Goal: Transaction & Acquisition: Purchase product/service

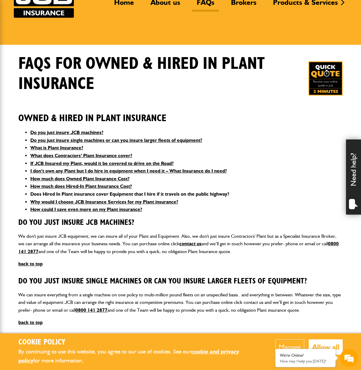
scroll to position [56, 0]
click at [124, 186] on link "How much does Hired-In Plant Insurance Cost?" at bounding box center [81, 186] width 102 height 6
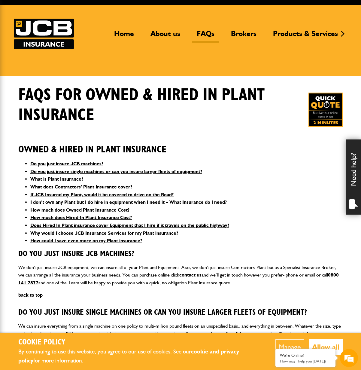
scroll to position [25, 0]
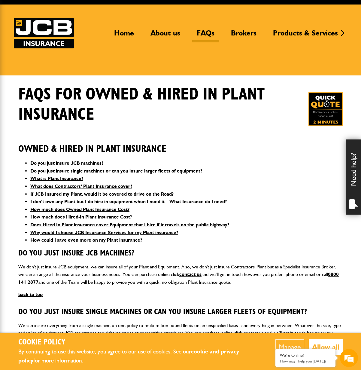
click at [156, 202] on link "I don’t own any Plant but I do hire in equipment when I need it – What Insuranc…" at bounding box center [128, 202] width 197 height 6
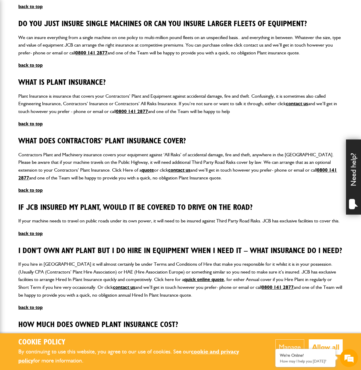
scroll to position [325, 0]
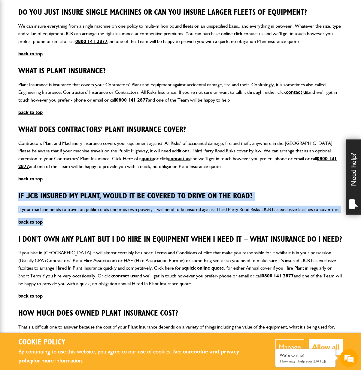
drag, startPoint x: 18, startPoint y: 189, endPoint x: 199, endPoint y: 221, distance: 183.5
click at [199, 221] on div "FAQS for Owned & Hired In Plant Insurance Owned & Hired In Plant Insurance Do y…" at bounding box center [181, 214] width 334 height 858
copy article "If JCB Insured my Plant, would it be covered to drive on the Road? If your mach…"
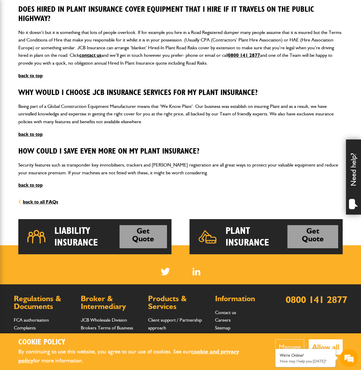
scroll to position [759, 0]
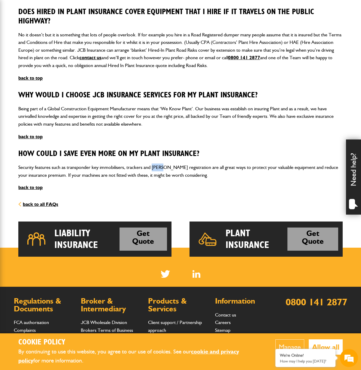
drag, startPoint x: 152, startPoint y: 159, endPoint x: 167, endPoint y: 161, distance: 14.5
click at [167, 164] on p "Security features such as transponder key immobilisers, trackers and CESAR regi…" at bounding box center [180, 171] width 325 height 15
drag, startPoint x: 189, startPoint y: 160, endPoint x: 152, endPoint y: 159, distance: 37.3
click at [152, 164] on p "Security features such as transponder key immobilisers, trackers and CESAR regi…" at bounding box center [180, 171] width 325 height 15
copy p "CESAR registration"
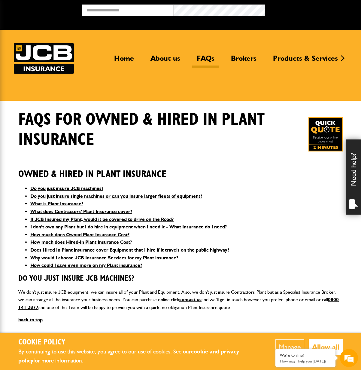
scroll to position [0, 0]
click at [317, 138] on img at bounding box center [326, 134] width 34 height 34
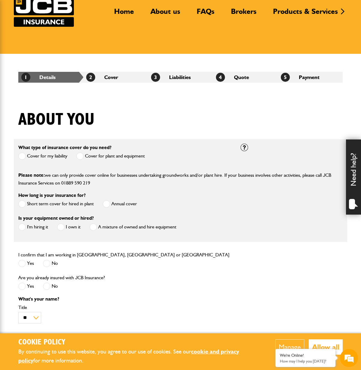
click at [80, 159] on span at bounding box center [80, 156] width 8 height 8
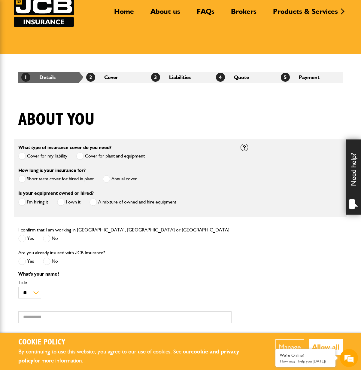
click at [106, 182] on span at bounding box center [107, 179] width 8 height 8
click at [63, 204] on span at bounding box center [61, 202] width 8 height 8
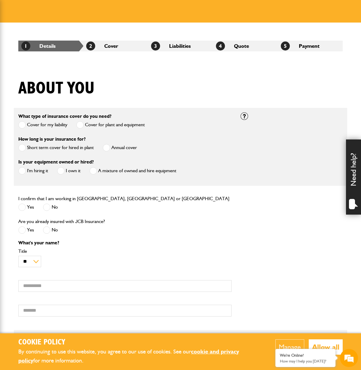
scroll to position [102, 0]
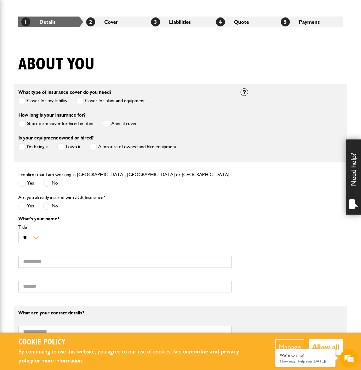
click at [23, 187] on span at bounding box center [22, 184] width 8 height 8
click at [47, 210] on span at bounding box center [47, 206] width 8 height 8
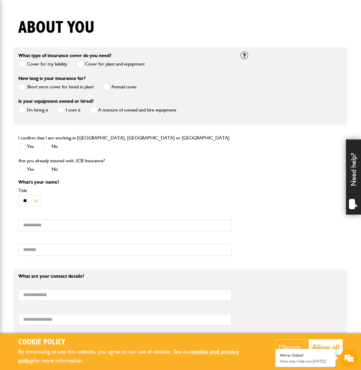
scroll to position [140, 0]
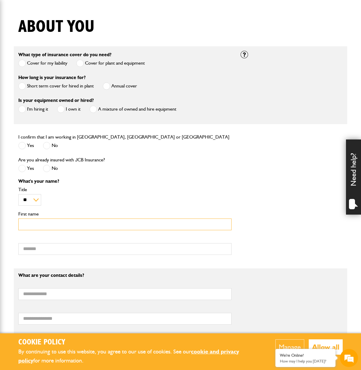
click at [62, 230] on input "First name" at bounding box center [124, 225] width 213 height 12
type input "****"
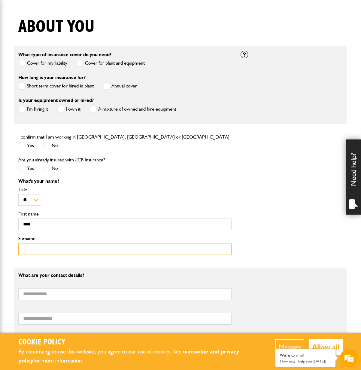
click at [51, 249] on input "Surname" at bounding box center [124, 249] width 213 height 12
type input "******"
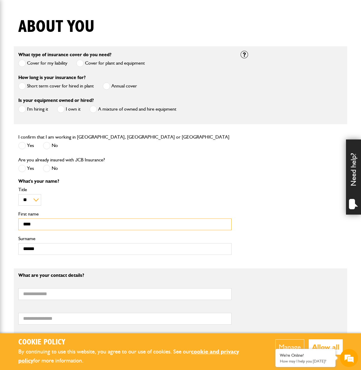
click at [25, 229] on input "****" at bounding box center [124, 225] width 213 height 12
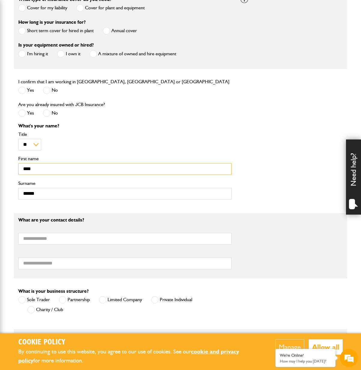
scroll to position [212, 0]
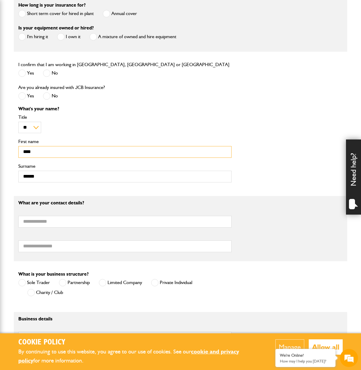
type input "****"
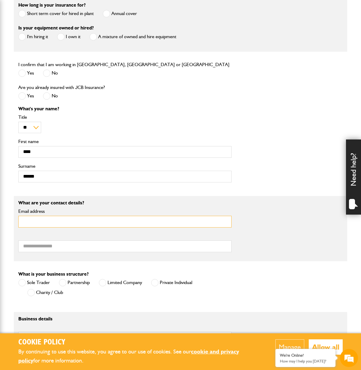
click at [40, 228] on input "Email address" at bounding box center [124, 222] width 213 height 12
type input "**********"
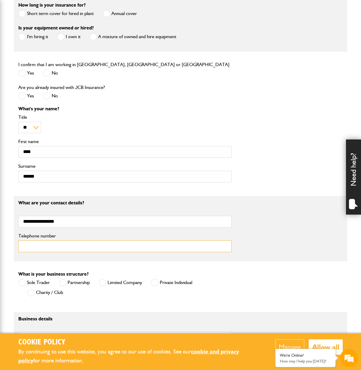
click at [37, 252] on input "Telephone number" at bounding box center [124, 247] width 213 height 12
type input "**********"
click at [107, 287] on label "Limited Company" at bounding box center [120, 283] width 43 height 8
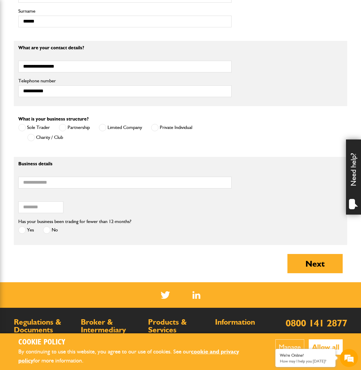
scroll to position [368, 0]
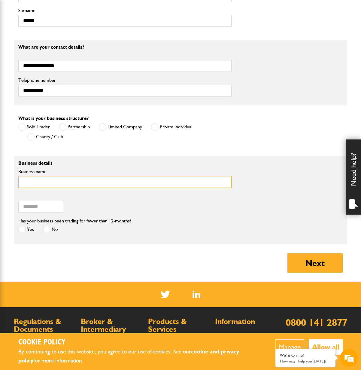
click at [44, 188] on input "Business name" at bounding box center [124, 182] width 213 height 12
type input "******"
click at [39, 213] on input "Postcode of your correspondence address" at bounding box center [40, 207] width 45 height 12
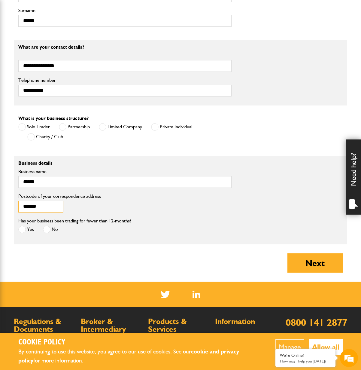
type input "*******"
click at [45, 233] on span at bounding box center [47, 230] width 8 height 8
click at [309, 273] on button "Next" at bounding box center [315, 262] width 55 height 19
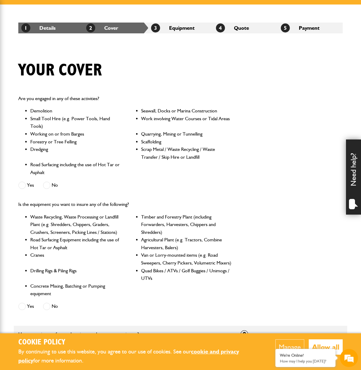
scroll to position [97, 0]
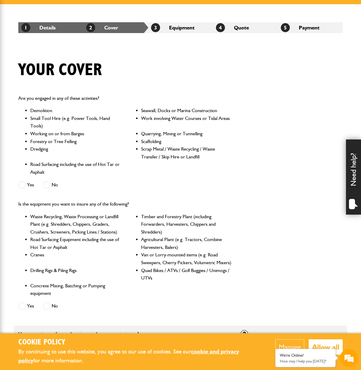
click at [48, 184] on span at bounding box center [47, 185] width 8 height 8
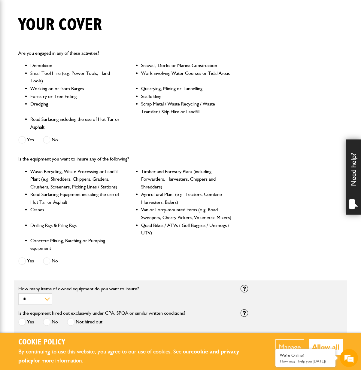
scroll to position [144, 0]
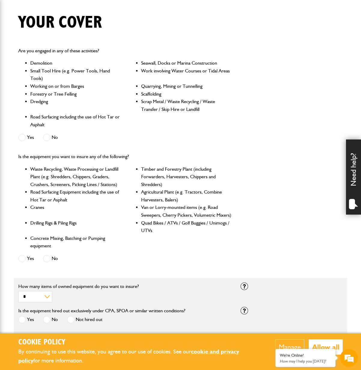
click at [24, 256] on span at bounding box center [22, 259] width 8 height 8
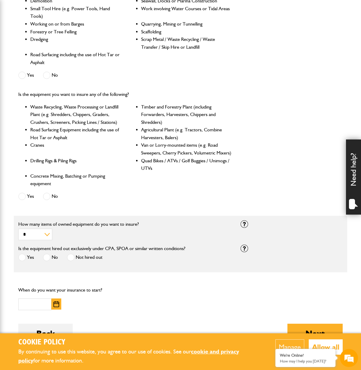
scroll to position [253, 0]
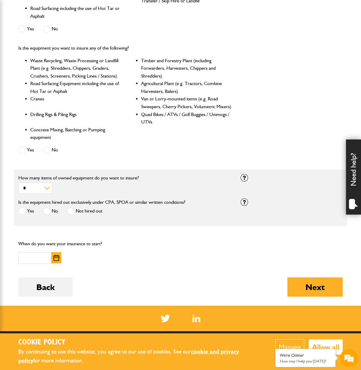
click at [24, 210] on span at bounding box center [22, 211] width 8 height 8
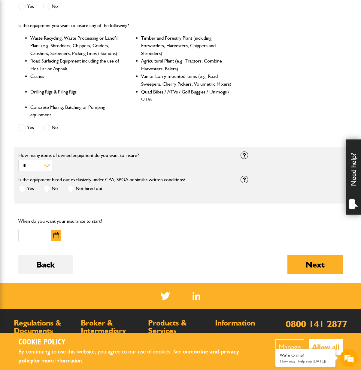
scroll to position [277, 0]
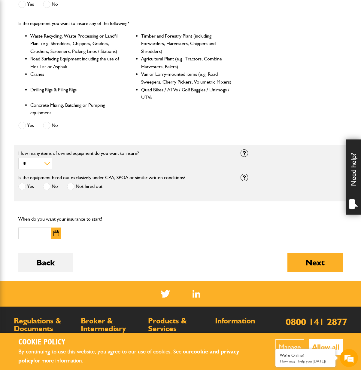
click at [57, 233] on img "button" at bounding box center [57, 233] width 6 height 6
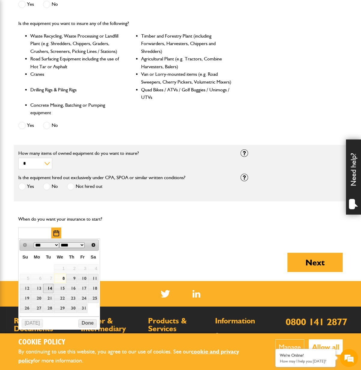
click at [47, 286] on link "14" at bounding box center [48, 288] width 10 height 9
type input "**********"
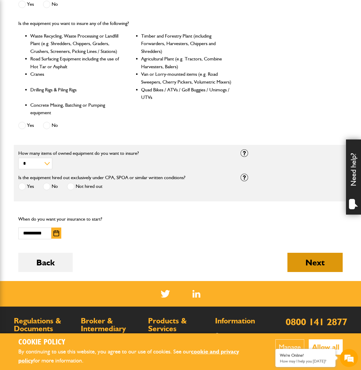
click at [307, 263] on button "Next" at bounding box center [315, 262] width 55 height 19
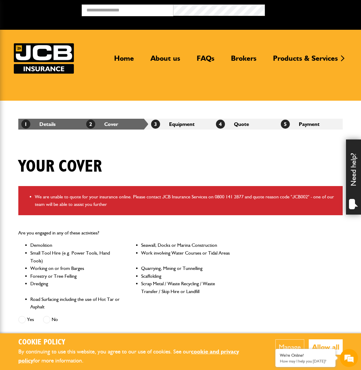
scroll to position [1, 0]
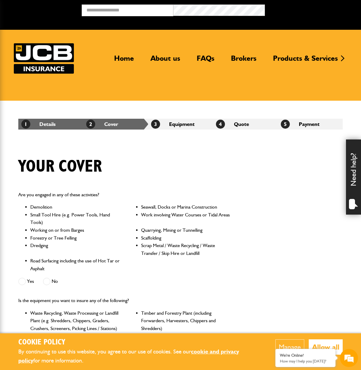
scroll to position [277, 0]
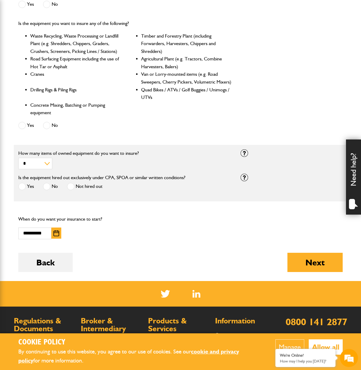
click at [45, 185] on span at bounding box center [47, 187] width 8 height 8
click at [306, 266] on button "Next" at bounding box center [315, 262] width 55 height 19
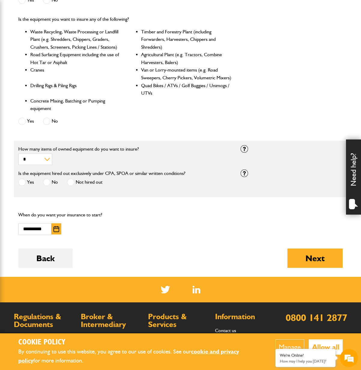
scroll to position [282, 0]
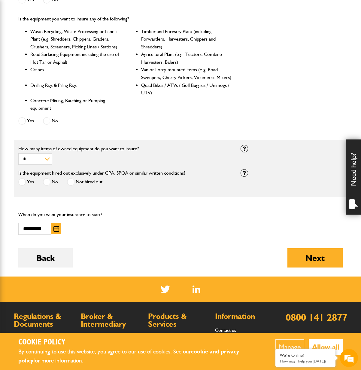
click at [71, 179] on span at bounding box center [71, 182] width 8 height 8
click at [329, 260] on button "Next" at bounding box center [315, 257] width 55 height 19
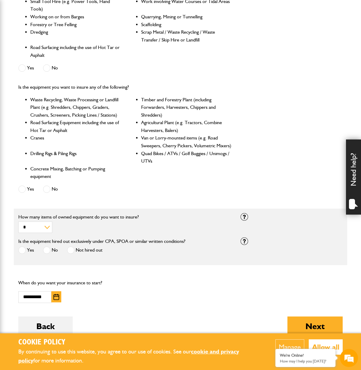
scroll to position [217, 0]
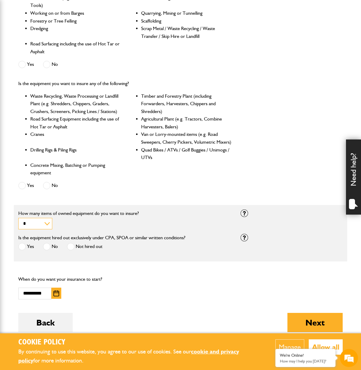
select select "**"
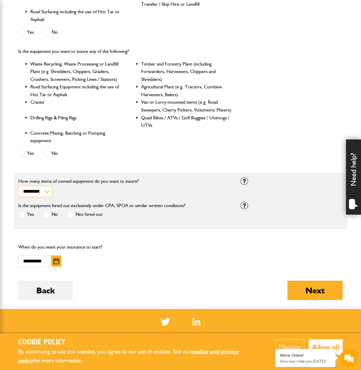
scroll to position [291, 0]
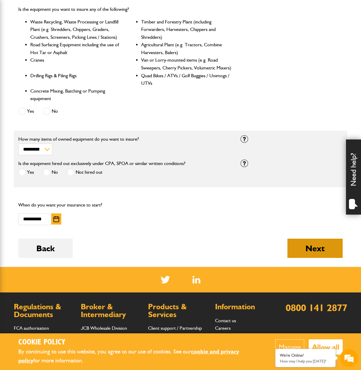
click at [290, 248] on button "Next" at bounding box center [315, 248] width 55 height 19
